Goal: Transaction & Acquisition: Purchase product/service

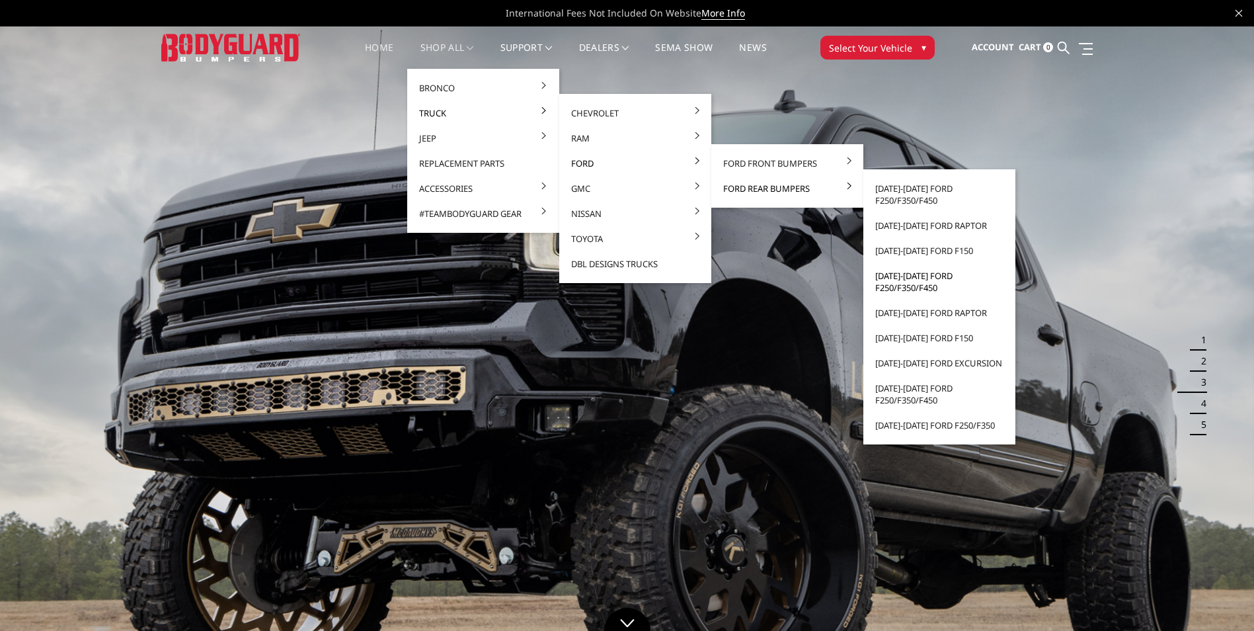
click at [914, 284] on link "[DATE]-[DATE] Ford F250/F350/F450" at bounding box center [939, 281] width 141 height 37
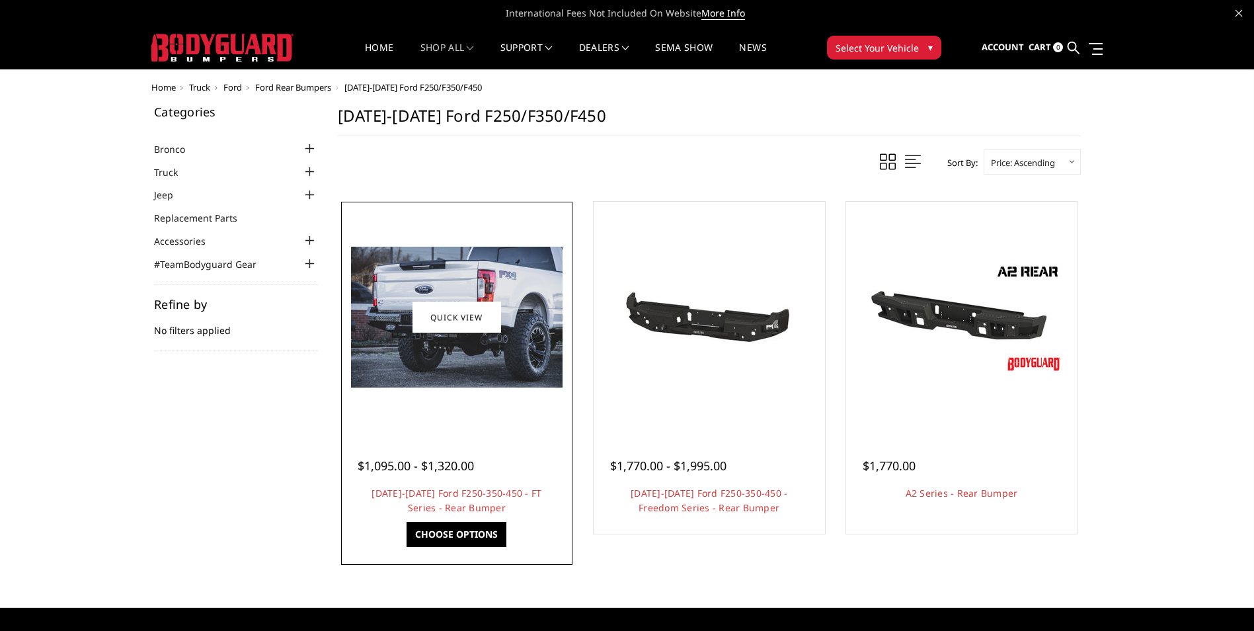
click at [463, 337] on img at bounding box center [457, 317] width 212 height 141
